Goal: Transaction & Acquisition: Purchase product/service

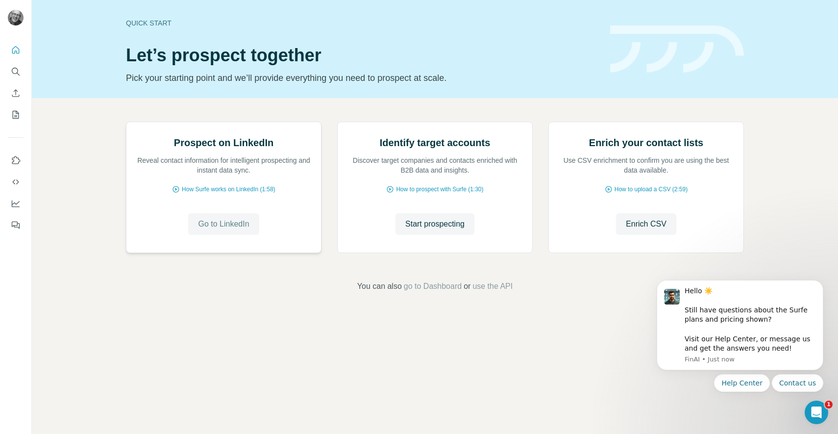
click at [231, 230] on span "Go to LinkedIn" at bounding box center [223, 224] width 51 height 12
click at [431, 230] on span "Start prospecting" at bounding box center [434, 224] width 59 height 12
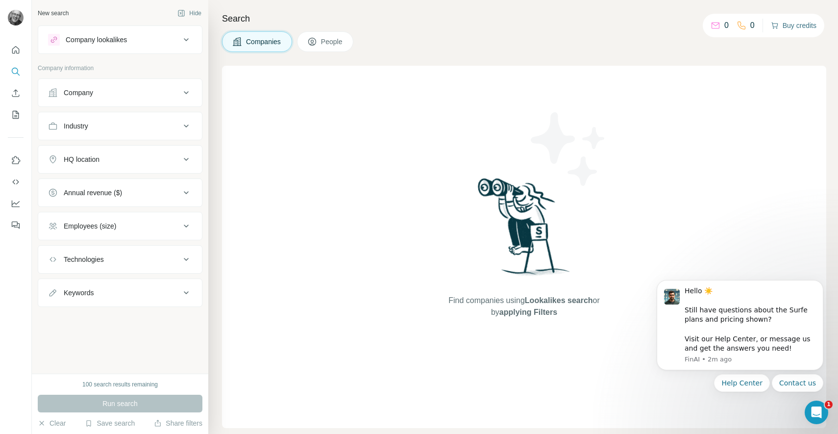
click at [792, 25] on button "Buy credits" at bounding box center [794, 26] width 46 height 14
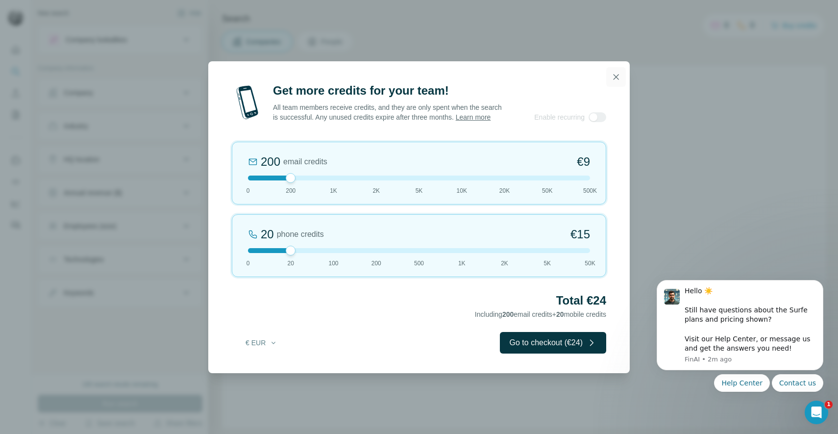
click at [618, 73] on icon "button" at bounding box center [616, 77] width 10 height 10
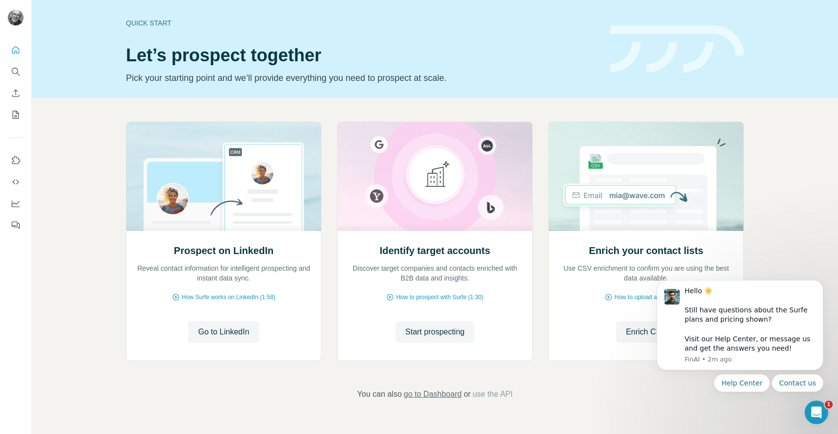
click at [429, 393] on span "go to Dashboard" at bounding box center [433, 394] width 58 height 12
